Goal: Task Accomplishment & Management: Complete application form

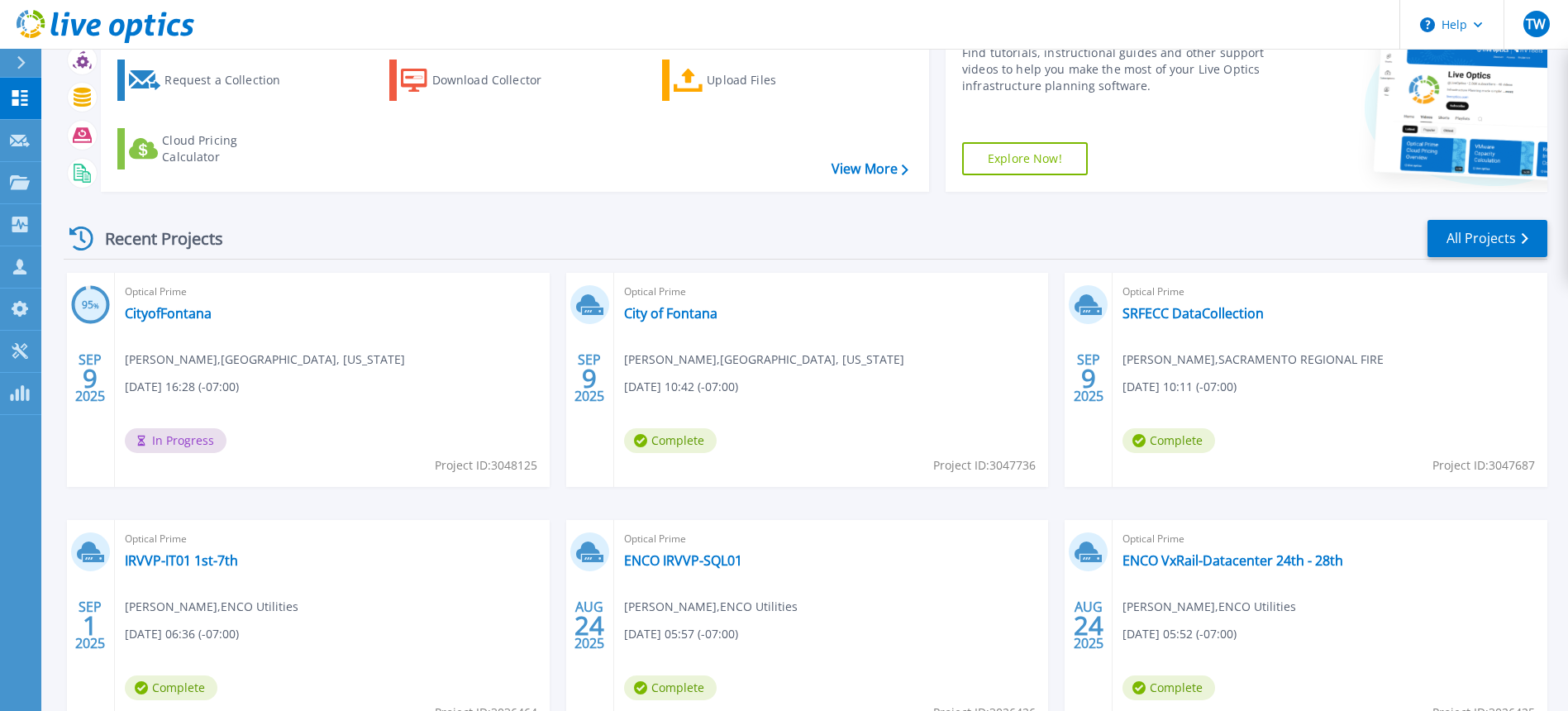
scroll to position [51, 0]
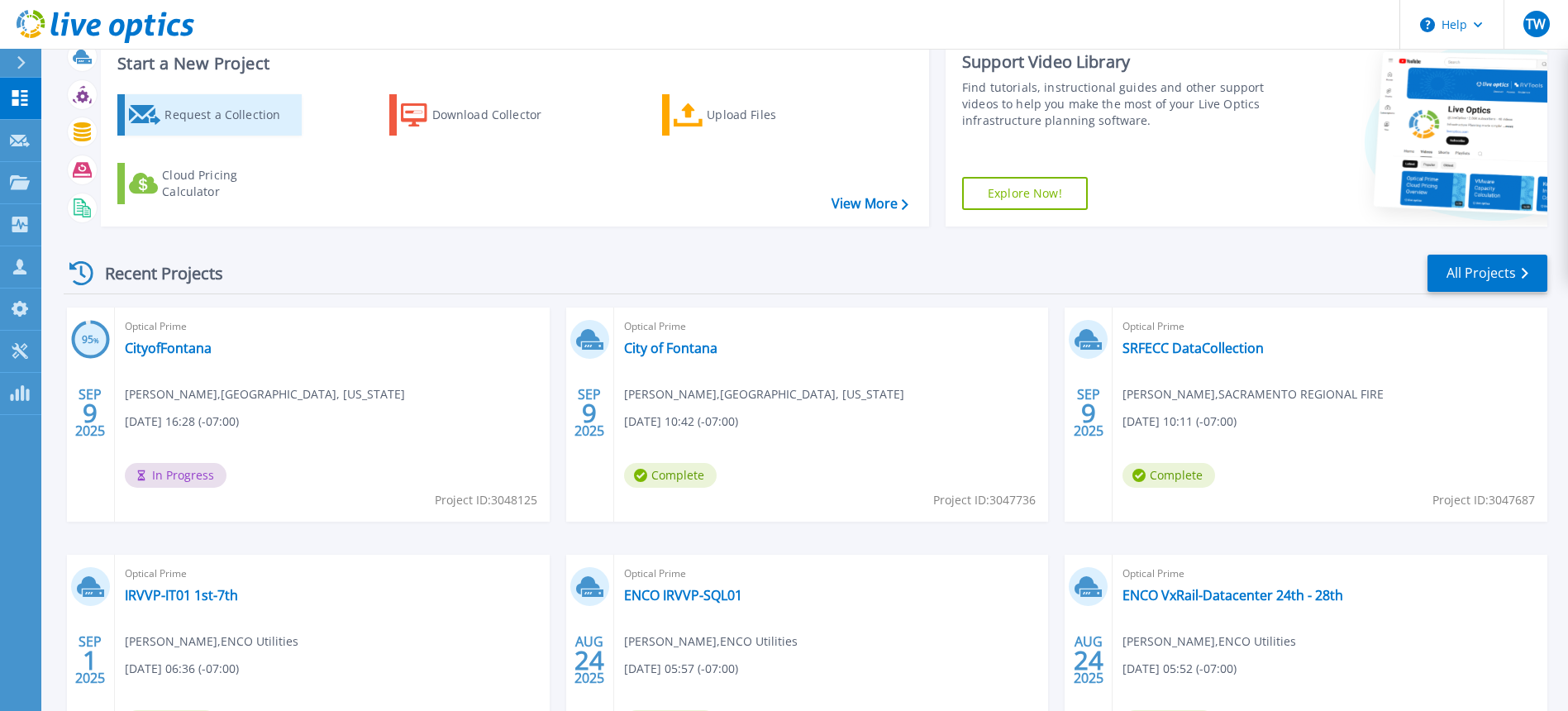
click at [259, 118] on div "Request a Collection" at bounding box center [230, 115] width 133 height 33
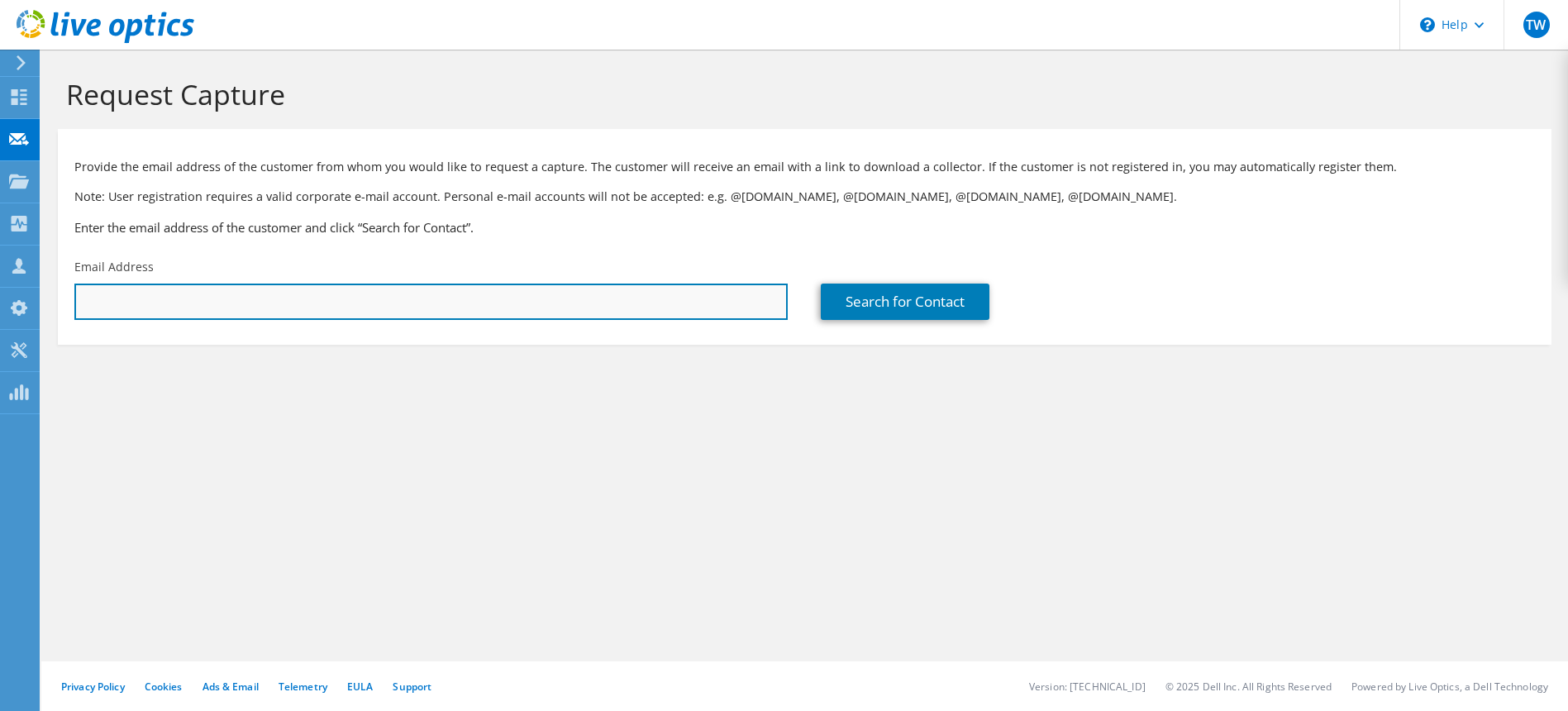
click at [543, 310] on input "text" at bounding box center [431, 302] width 713 height 36
type input "f"
paste input "[PERSON_NAME][EMAIL_ADDRESS][DOMAIN_NAME]"
type input "[PERSON_NAME][EMAIL_ADDRESS][DOMAIN_NAME]"
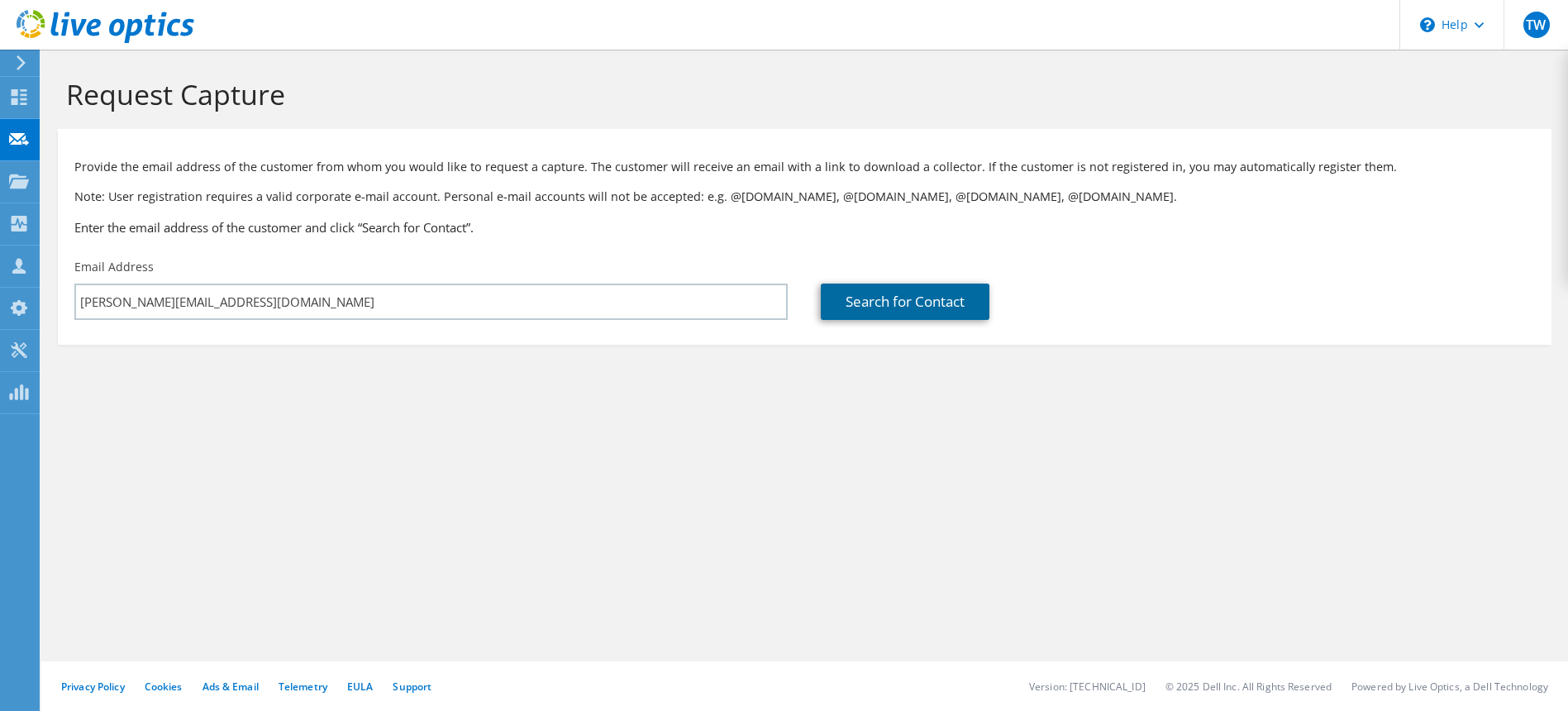
click at [899, 308] on link "Search for Contact" at bounding box center [906, 302] width 169 height 36
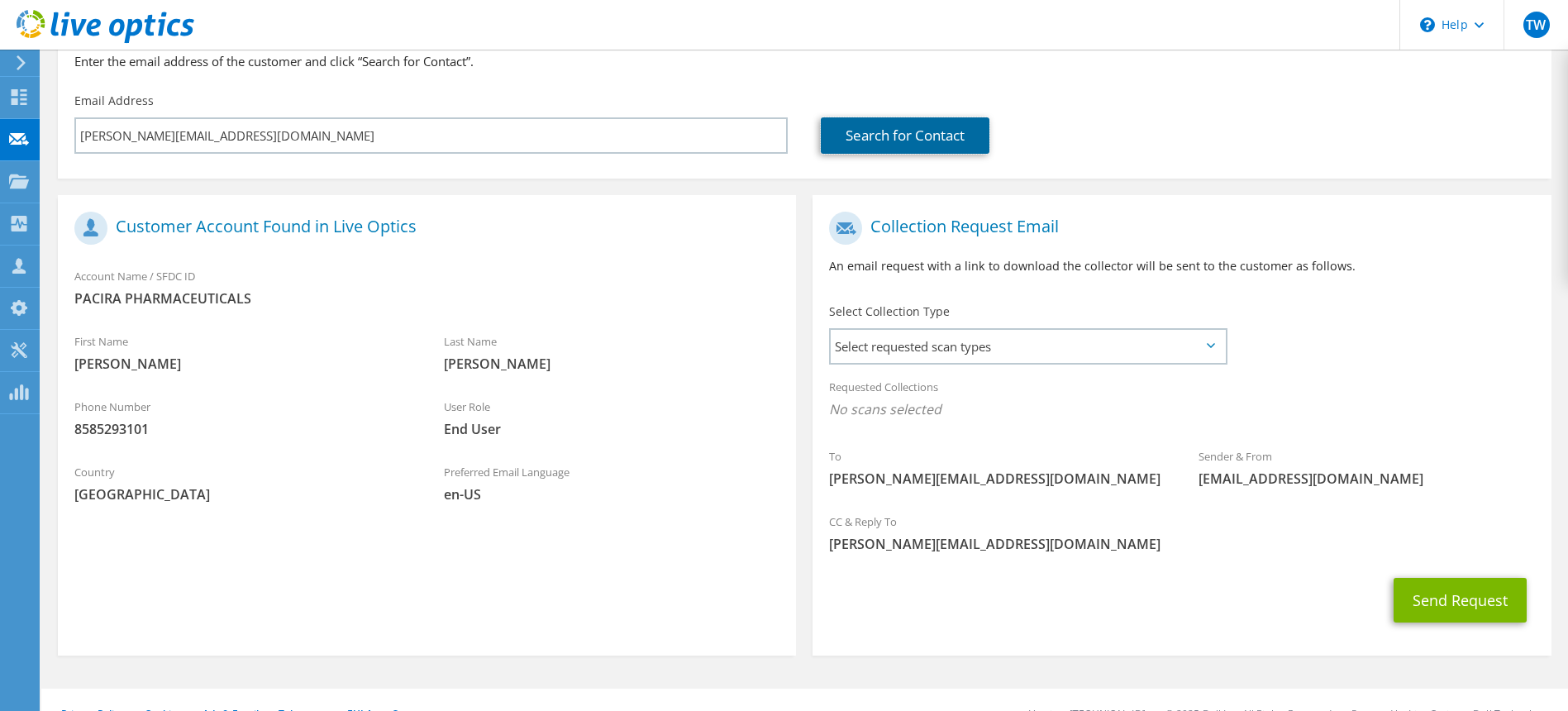
scroll to position [182, 0]
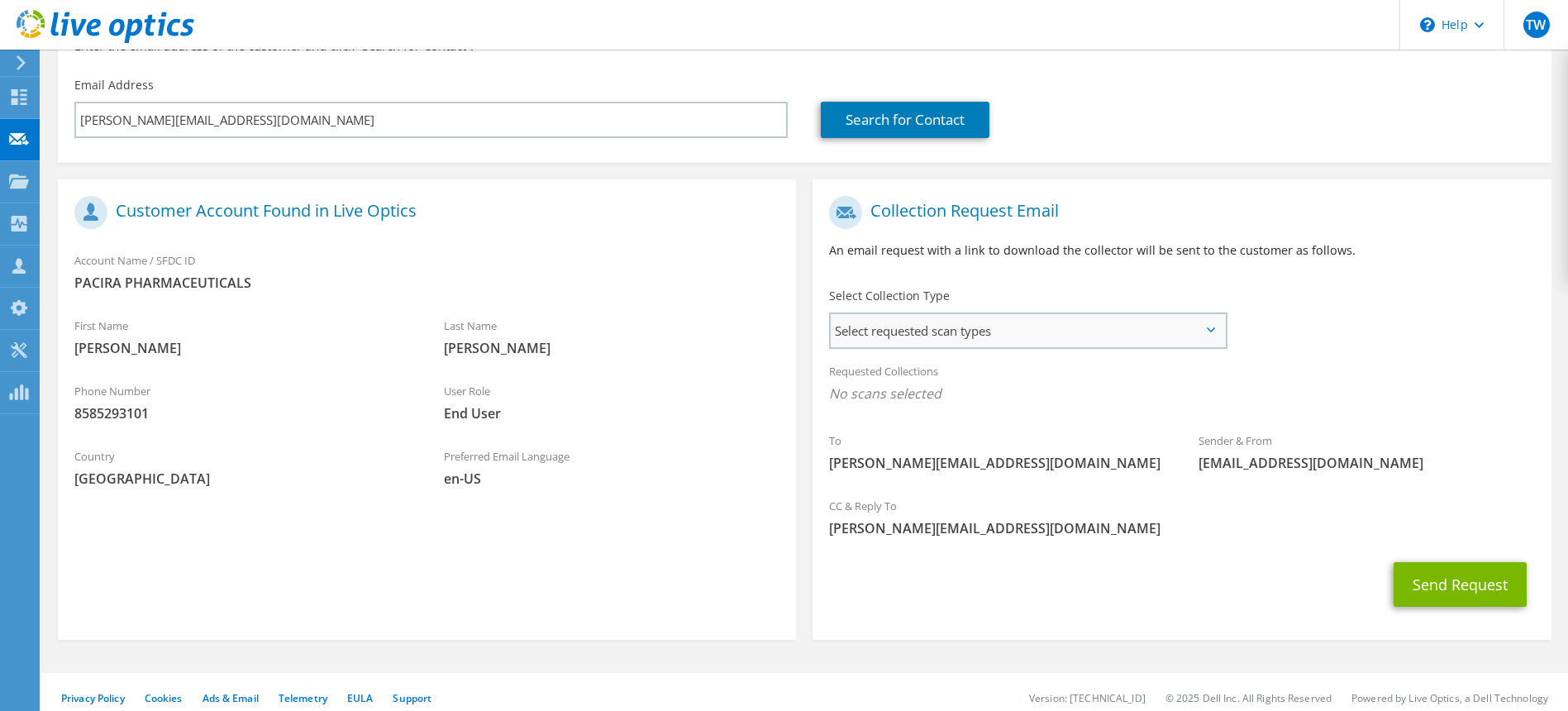
click at [942, 349] on div "Select requested scan types Server Virtualization Optical Prime AWS Nutanix SC" at bounding box center [1028, 330] width 398 height 36
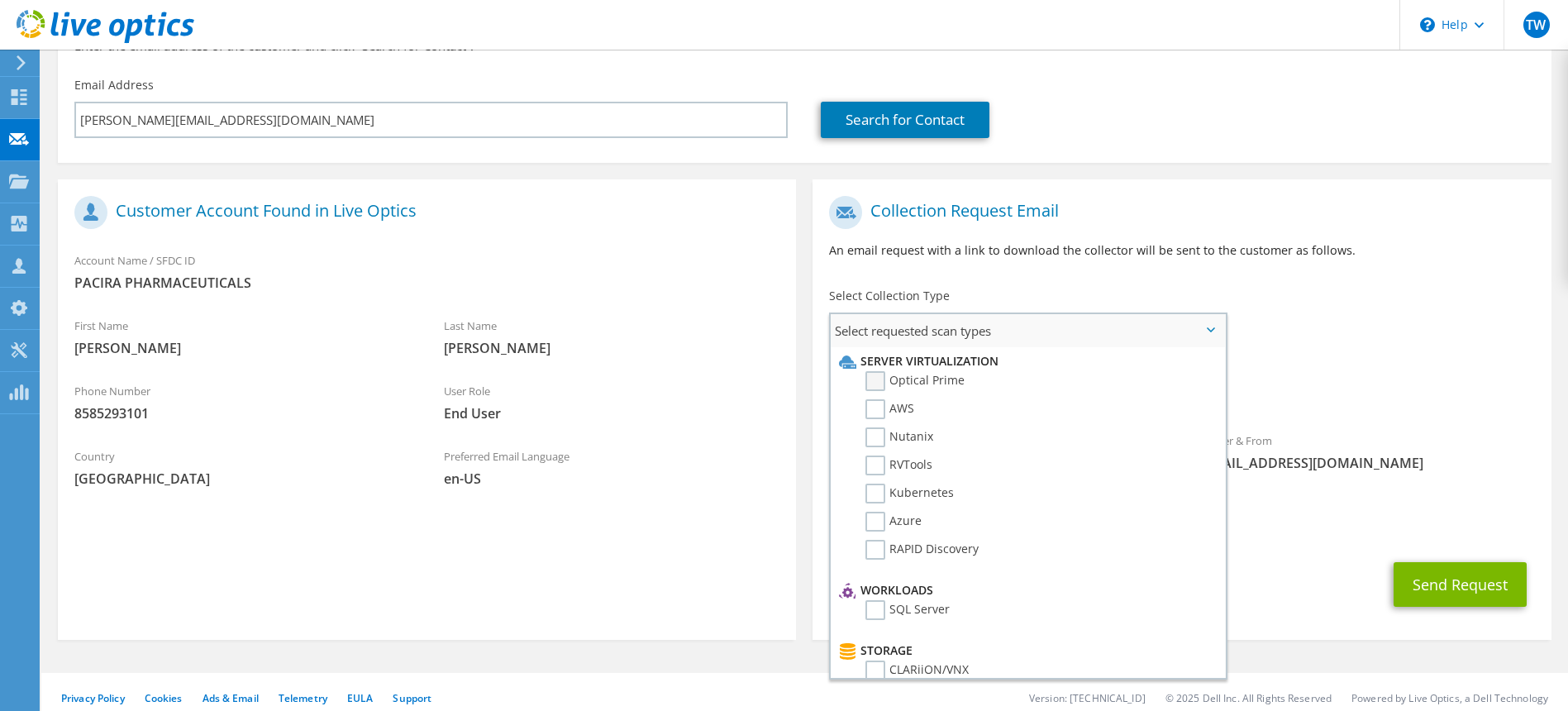
drag, startPoint x: 889, startPoint y: 385, endPoint x: 1046, endPoint y: 420, distance: 160.9
click at [890, 385] on label "Optical Prime" at bounding box center [915, 381] width 99 height 19
click at [0, 0] on input "Optical Prime" at bounding box center [0, 0] width 0 height 0
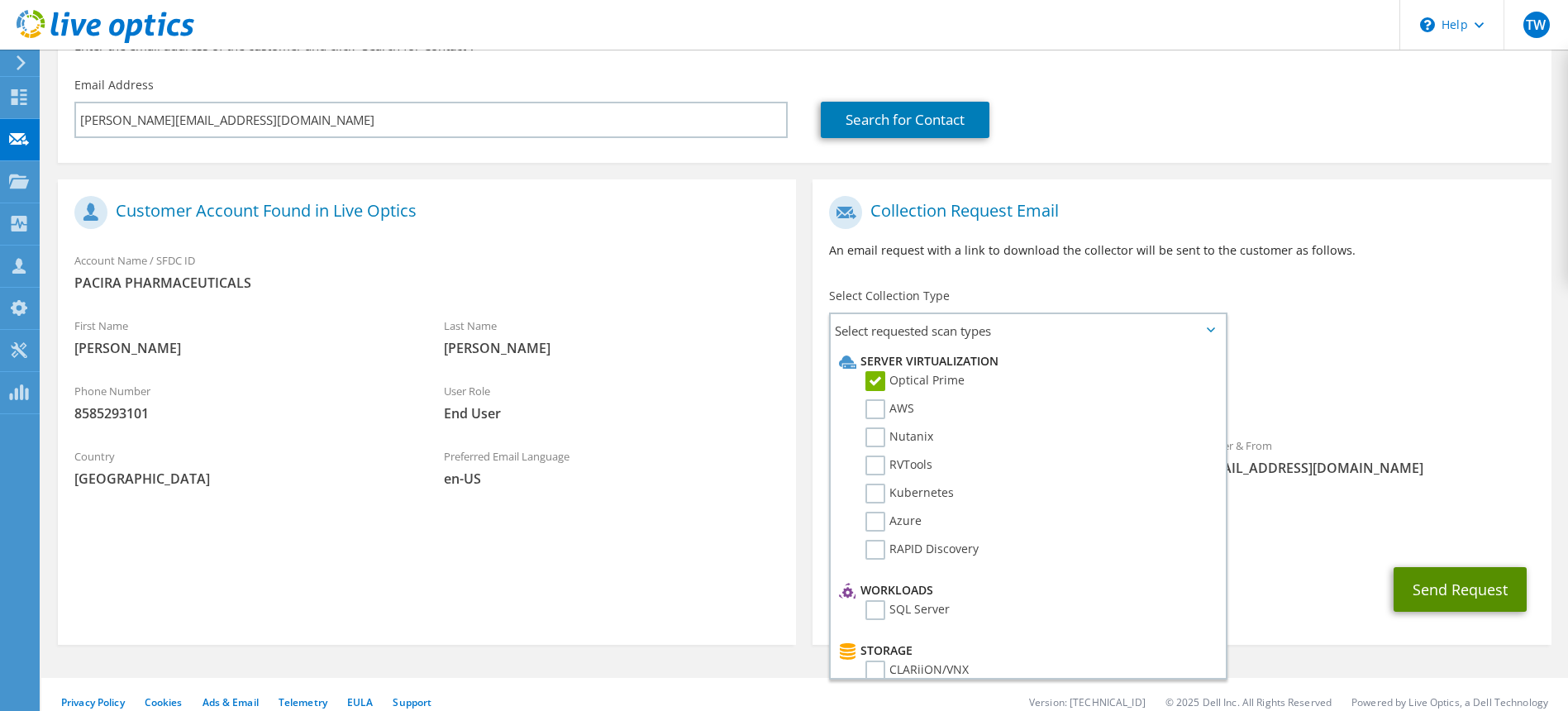
drag, startPoint x: 1406, startPoint y: 572, endPoint x: 1416, endPoint y: 556, distance: 18.9
click at [1407, 571] on button "Send Request" at bounding box center [1459, 589] width 133 height 45
